Goal: Find specific page/section: Find specific page/section

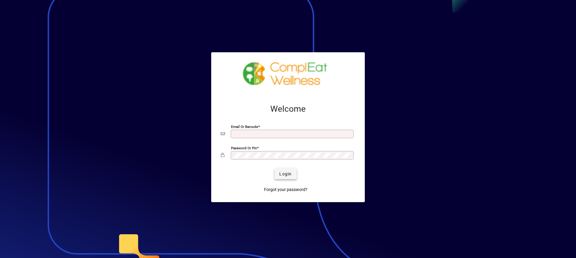
type input "**********"
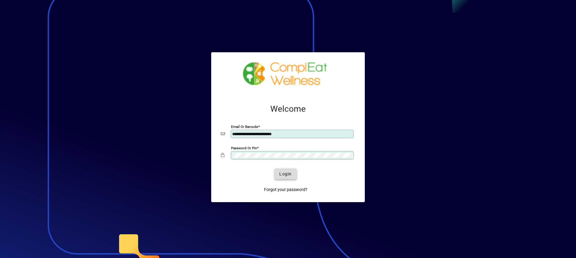
drag, startPoint x: 288, startPoint y: 174, endPoint x: 262, endPoint y: 162, distance: 28.7
click at [288, 174] on span "Login" at bounding box center [285, 174] width 12 height 6
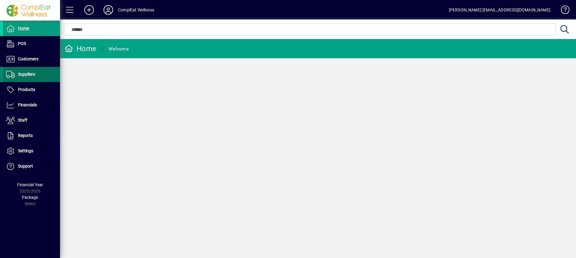
click at [28, 76] on span "Suppliers" at bounding box center [26, 74] width 17 height 5
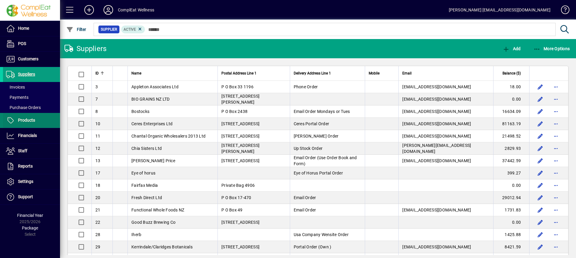
click at [33, 118] on span "Products" at bounding box center [26, 120] width 17 height 5
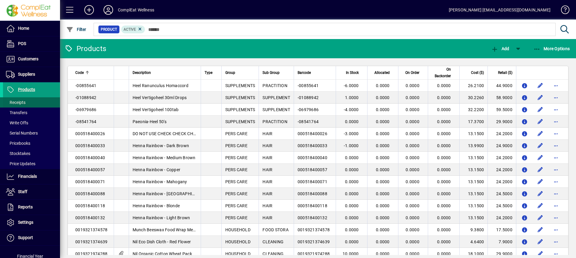
click at [21, 103] on span "Receipts" at bounding box center [15, 102] width 19 height 5
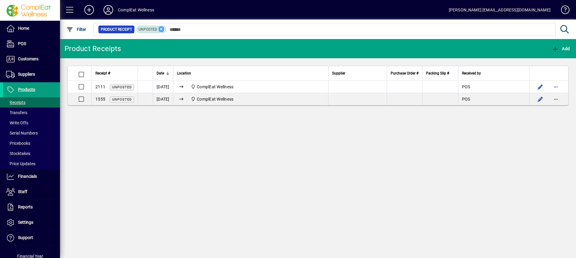
click at [159, 29] on icon at bounding box center [161, 28] width 5 height 5
